Goal: Information Seeking & Learning: Learn about a topic

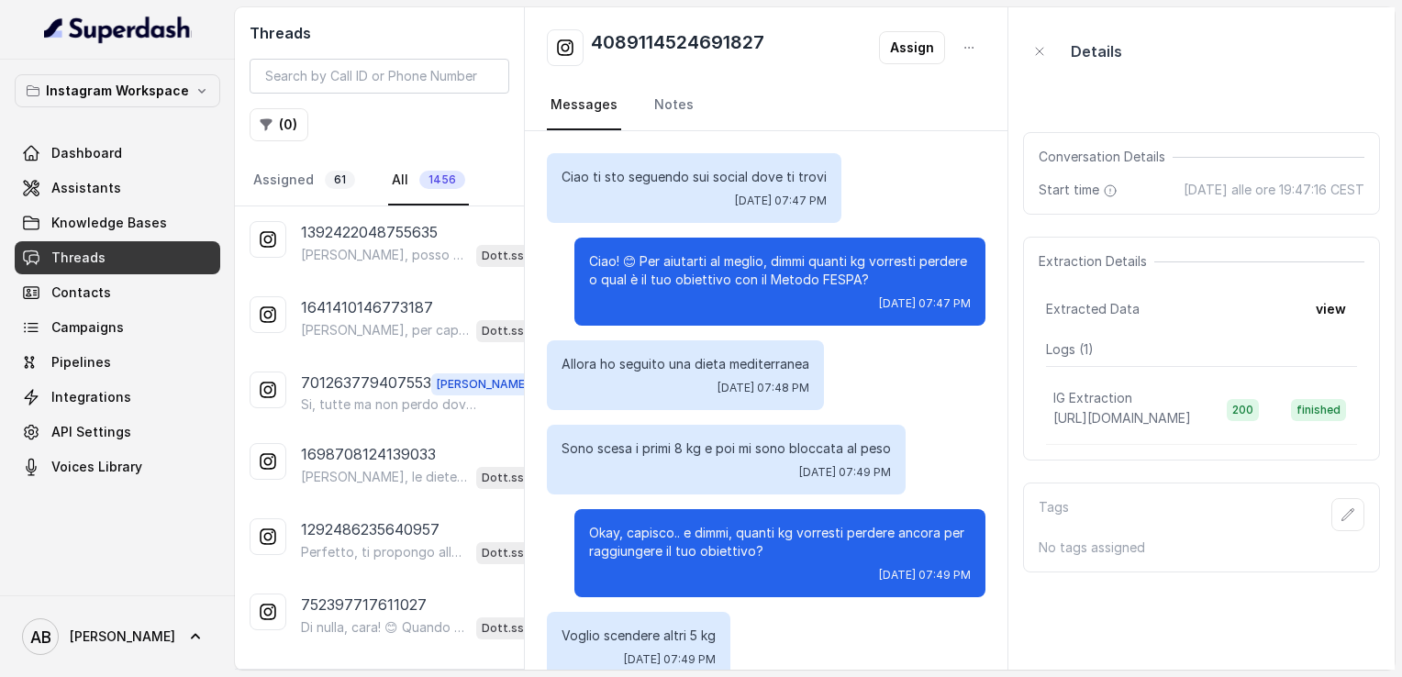
scroll to position [2544, 0]
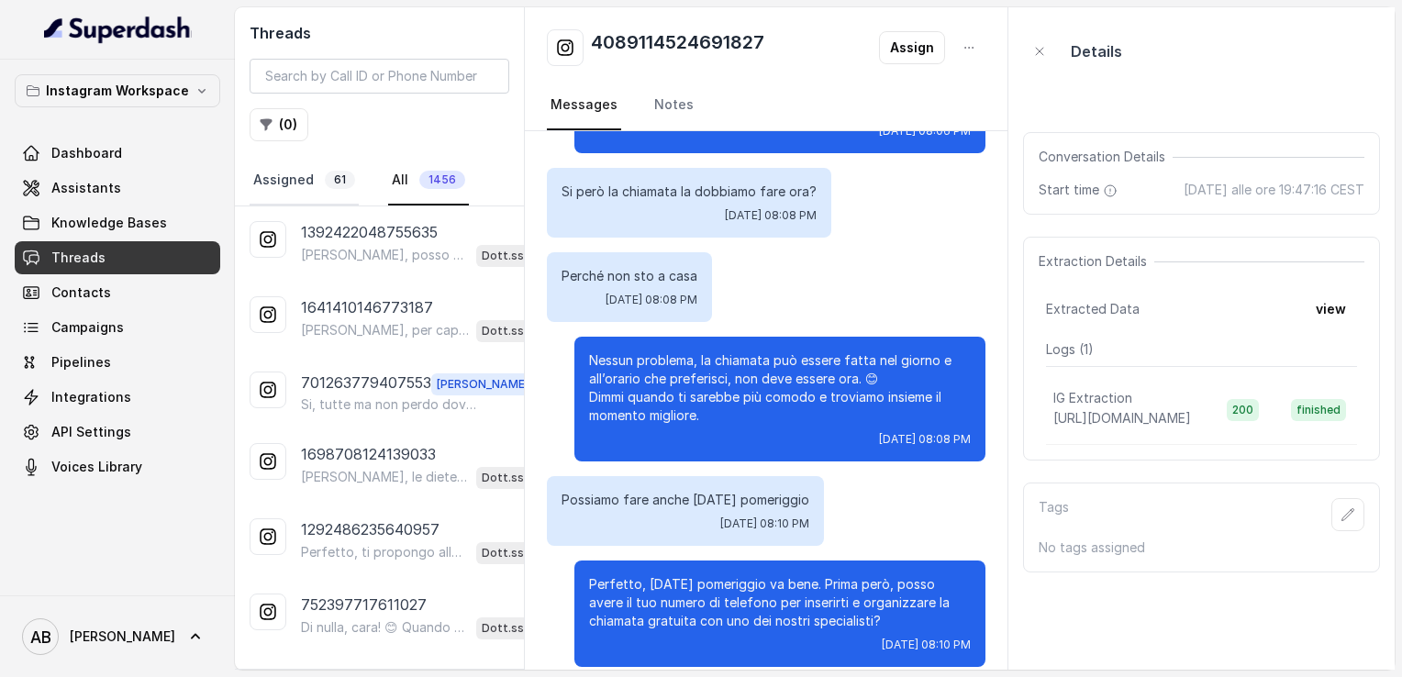
click at [264, 180] on link "Assigned 61" at bounding box center [304, 181] width 109 height 50
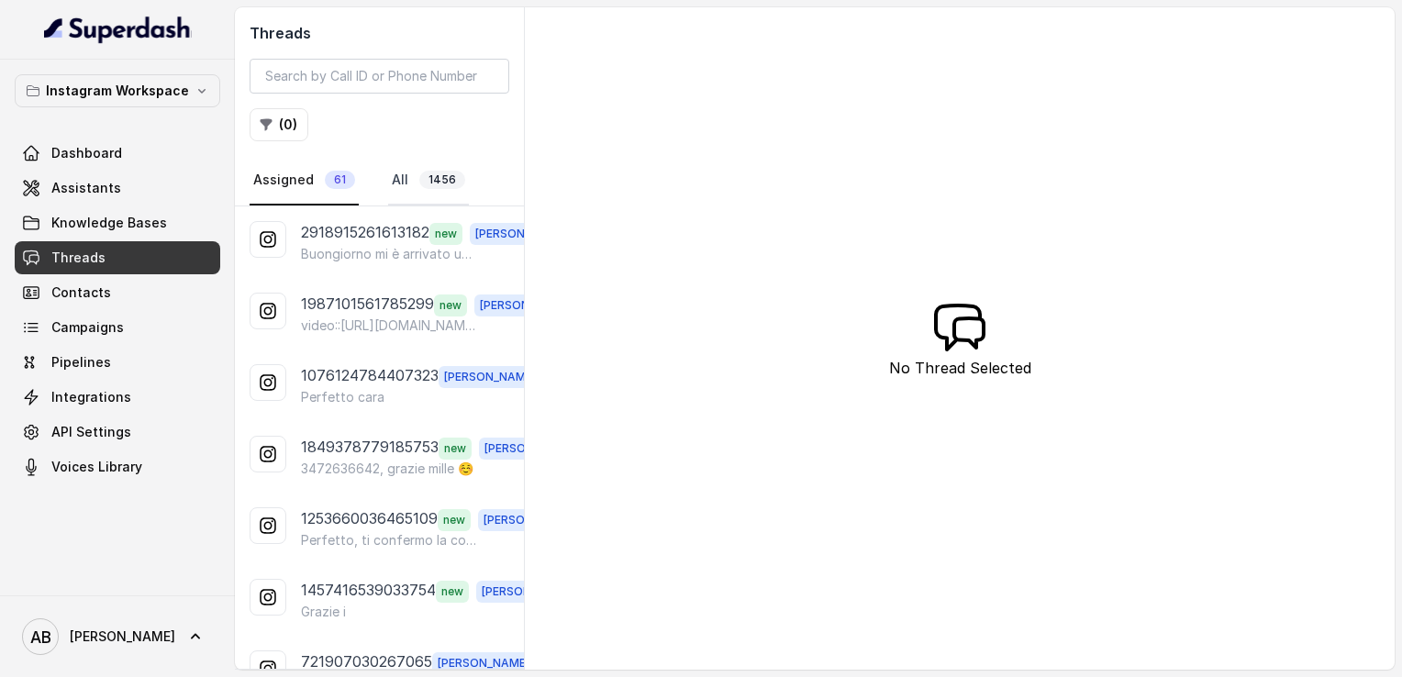
click at [414, 172] on link "All 1456" at bounding box center [428, 181] width 81 height 50
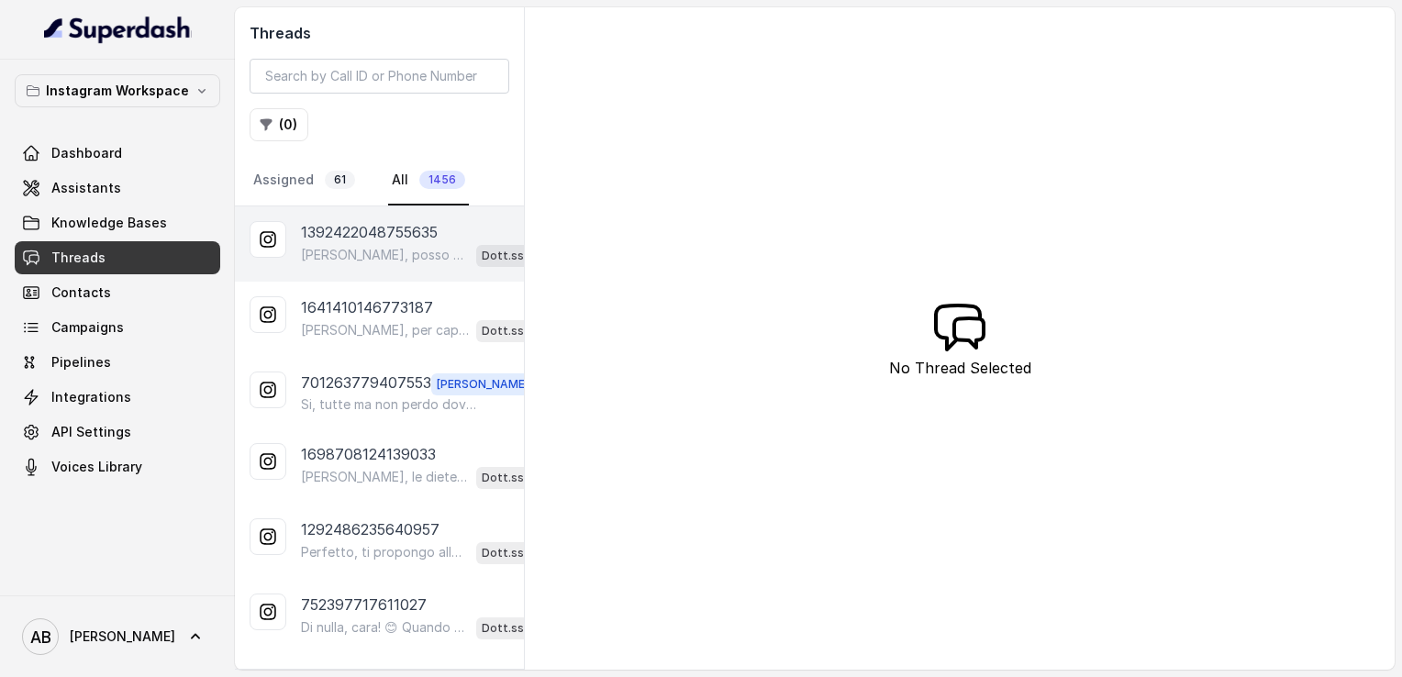
click at [357, 246] on p "[PERSON_NAME], posso darti tutte le informazioni che ti servono. Prima però, di…" at bounding box center [385, 255] width 168 height 18
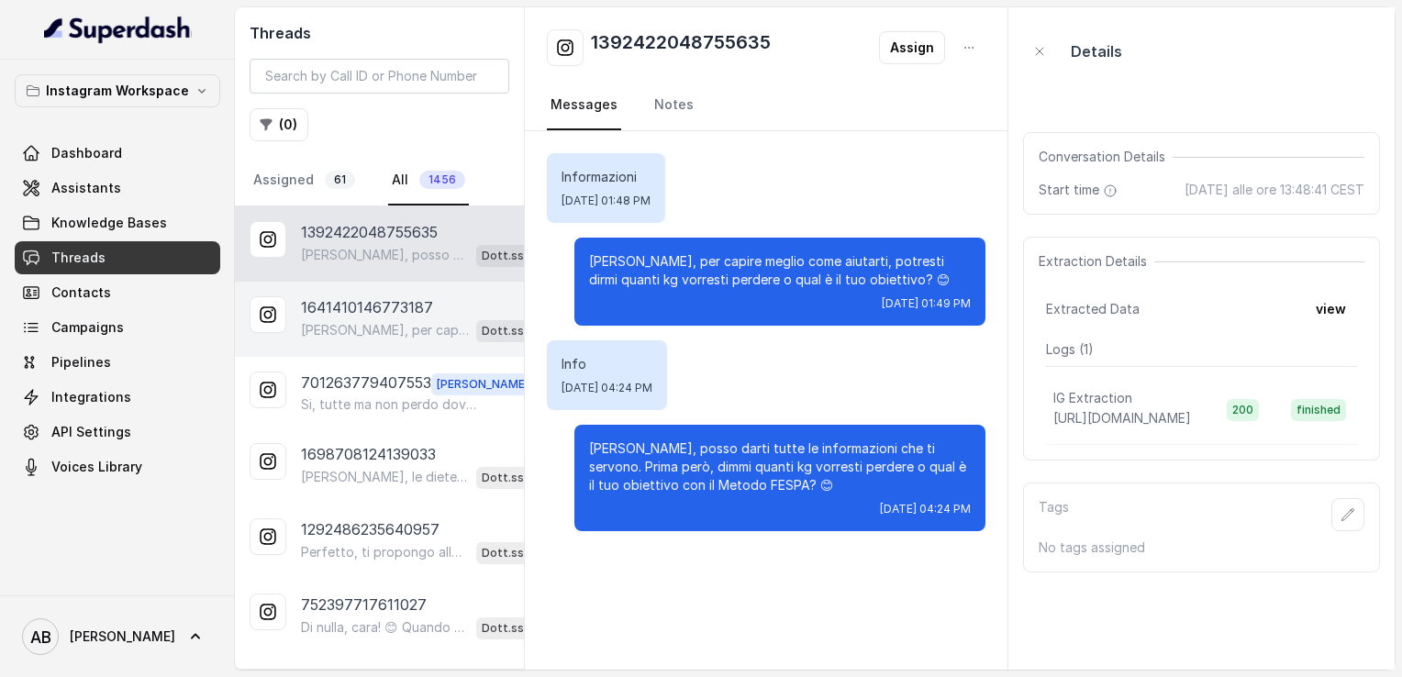
click at [355, 313] on p "1641410146773187" at bounding box center [367, 307] width 132 height 22
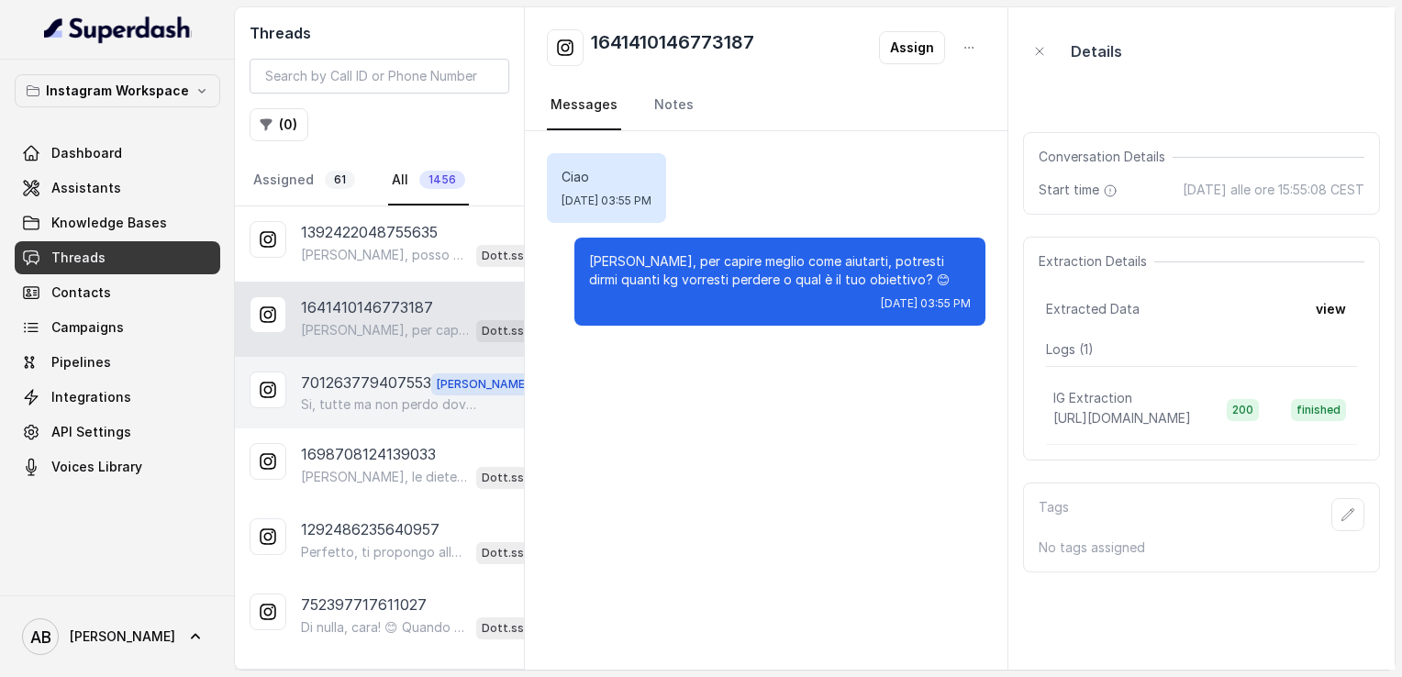
click at [368, 384] on p "701263779407553" at bounding box center [366, 384] width 130 height 24
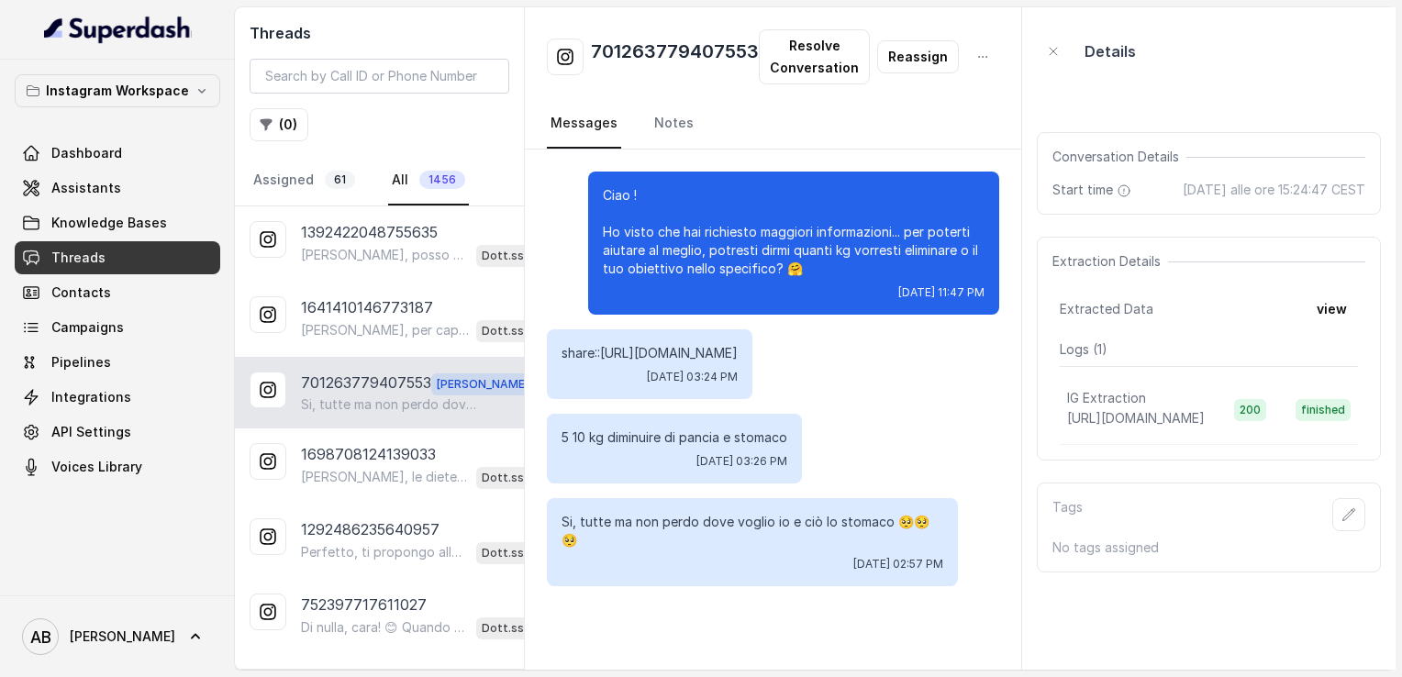
scroll to position [28, 0]
